Goal: Check status: Check status

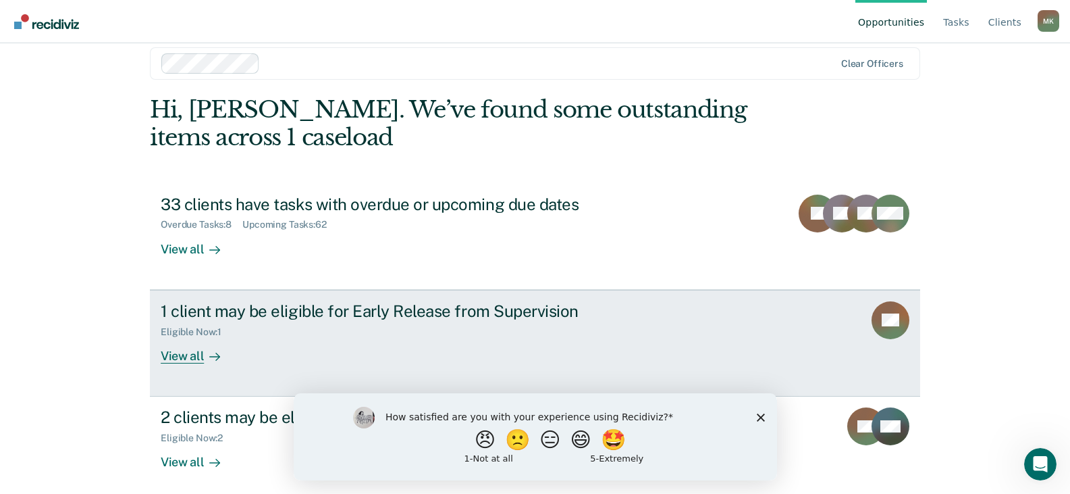
scroll to position [26, 0]
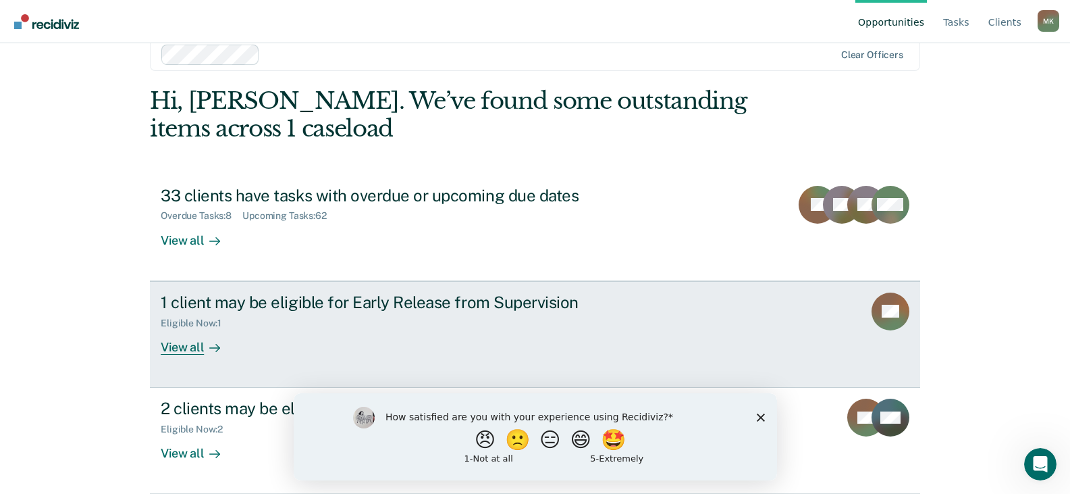
click at [164, 344] on div "View all" at bounding box center [199, 341] width 76 height 26
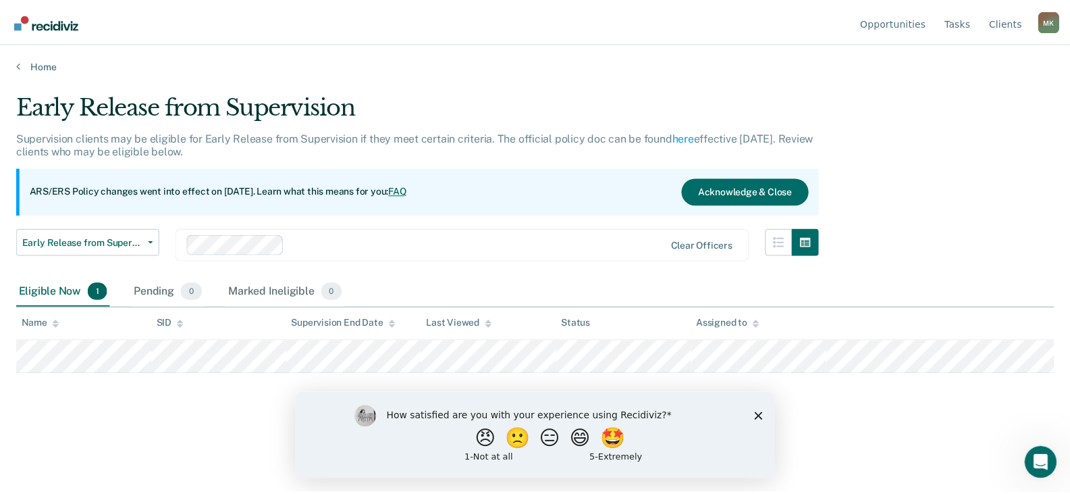
scroll to position [26, 0]
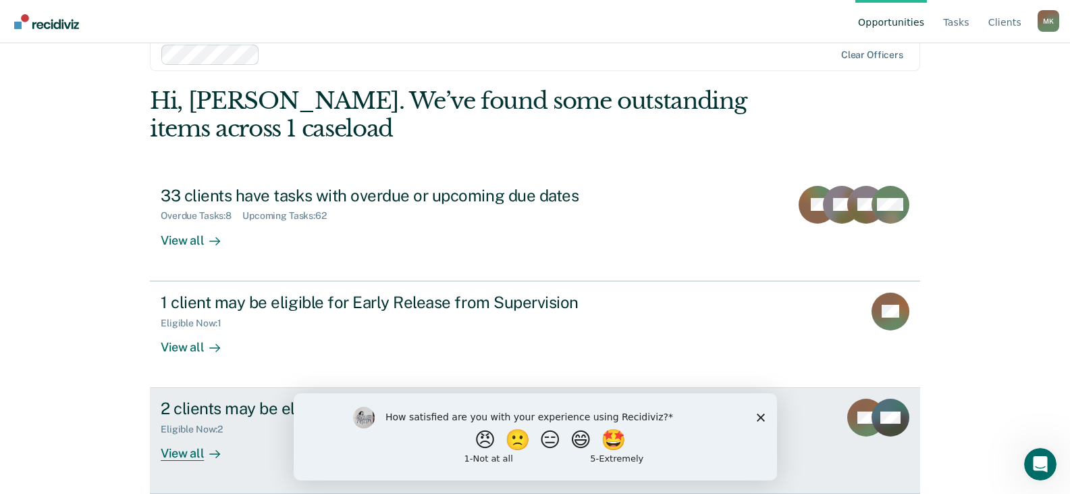
click at [182, 454] on div "View all" at bounding box center [199, 448] width 76 height 26
